Goal: Task Accomplishment & Management: Manage account settings

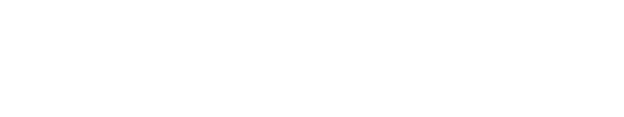
select select "*"
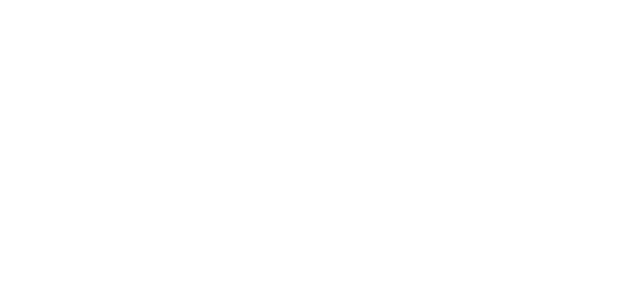
select select "*"
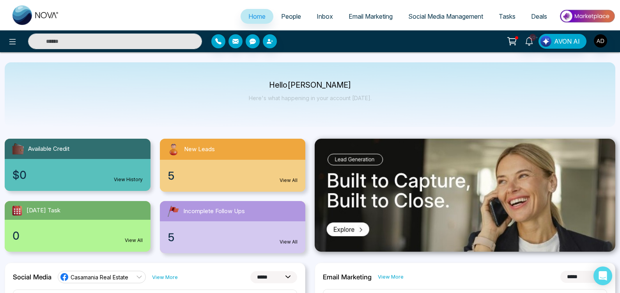
click at [579, 16] on img at bounding box center [587, 16] width 57 height 18
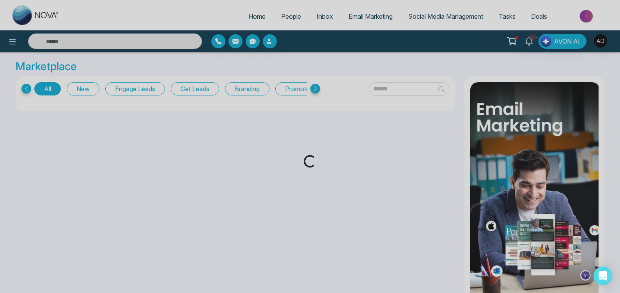
click at [602, 42] on div "Loading..." at bounding box center [310, 146] width 620 height 293
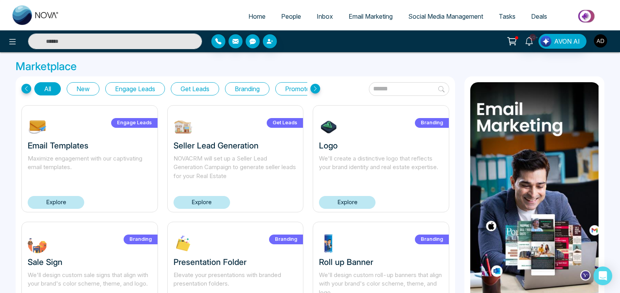
click at [602, 42] on img "button" at bounding box center [600, 40] width 13 height 13
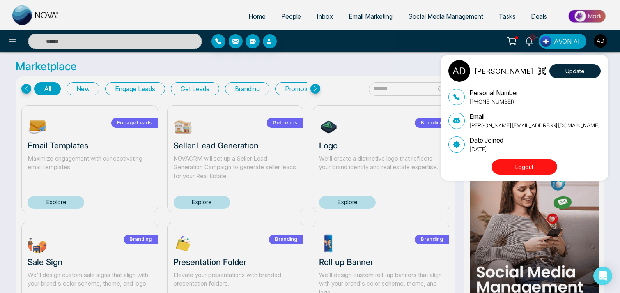
click at [543, 170] on button "Logout" at bounding box center [524, 166] width 65 height 15
